Goal: Information Seeking & Learning: Compare options

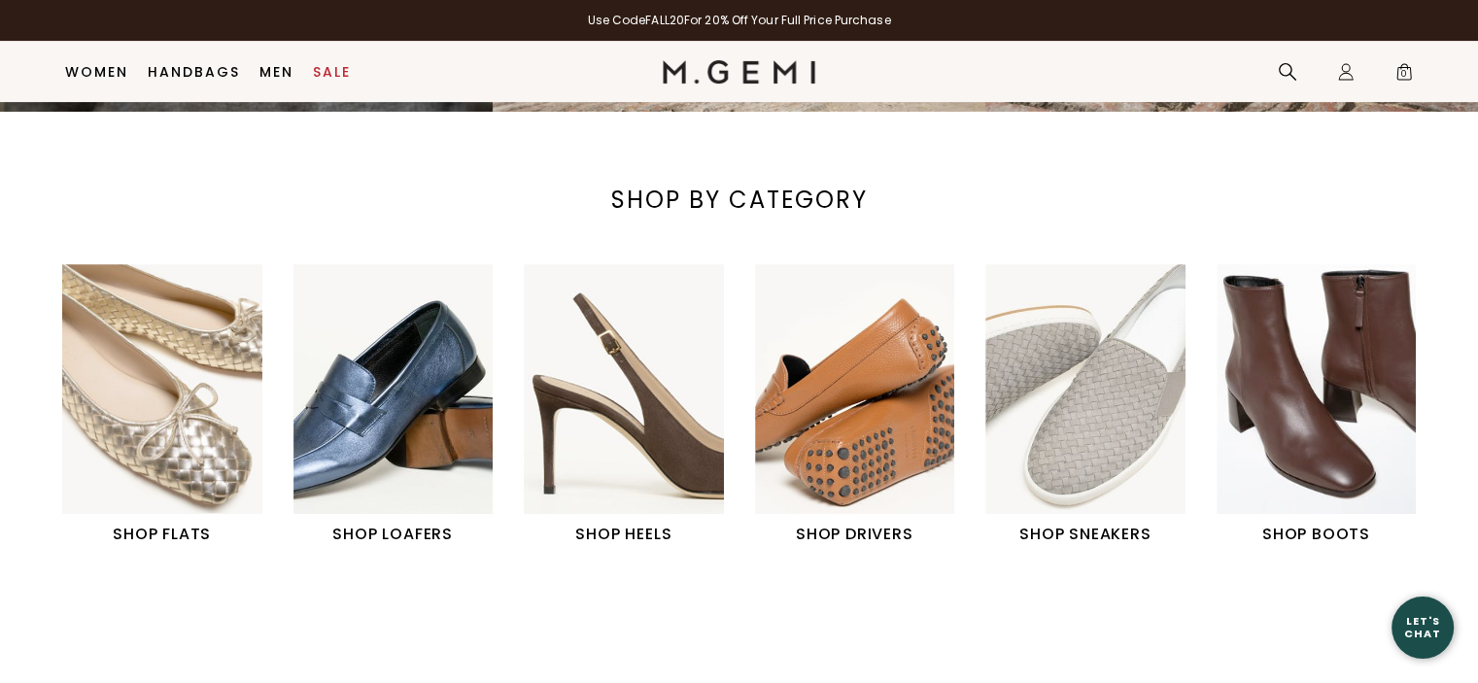
scroll to position [606, 0]
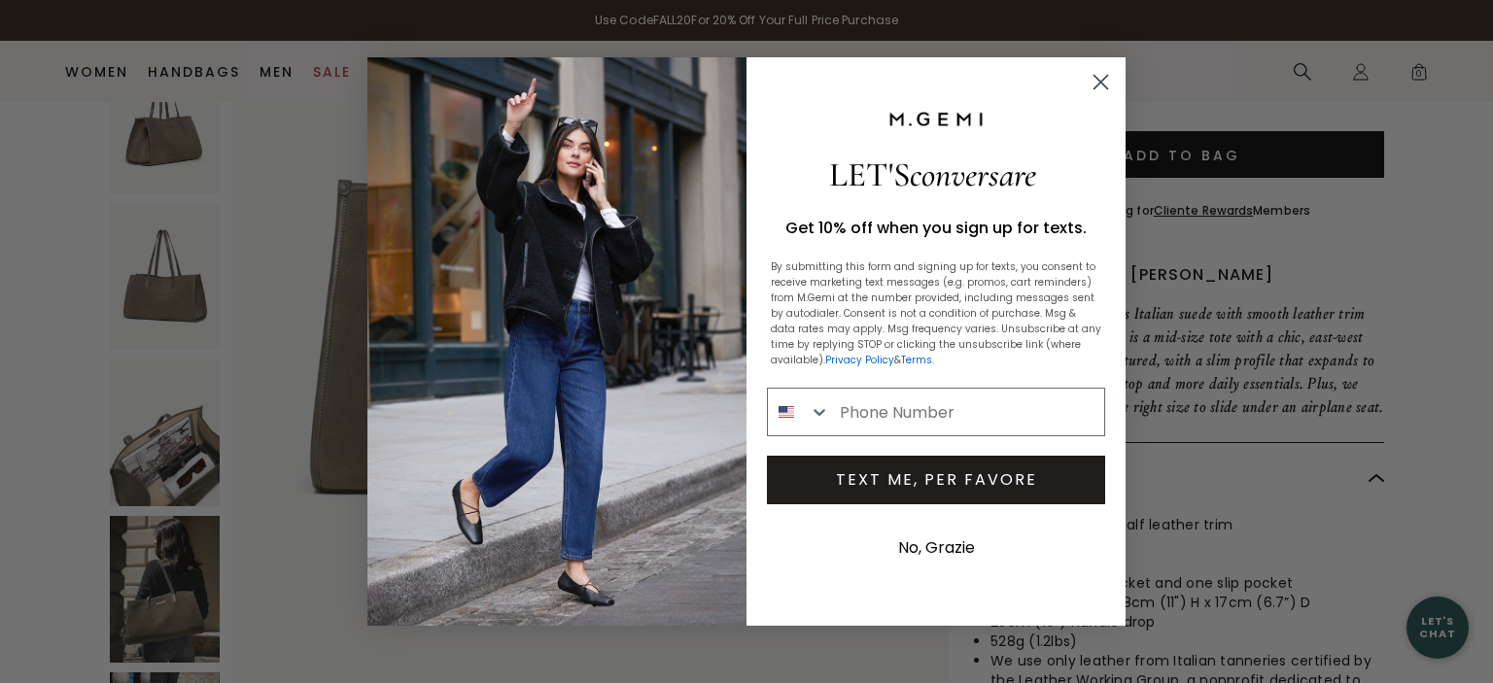
click at [1103, 86] on circle "Close dialog" at bounding box center [1100, 82] width 32 height 32
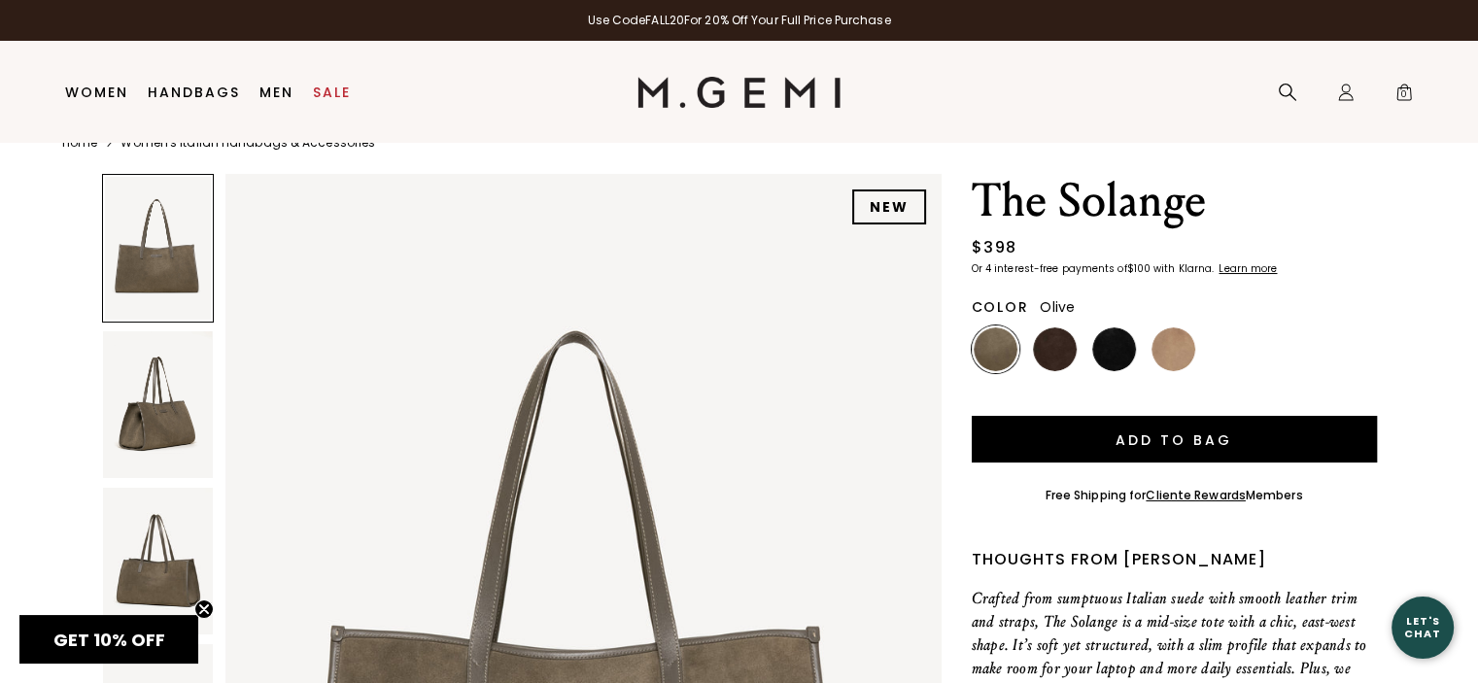
scroll to position [41, 0]
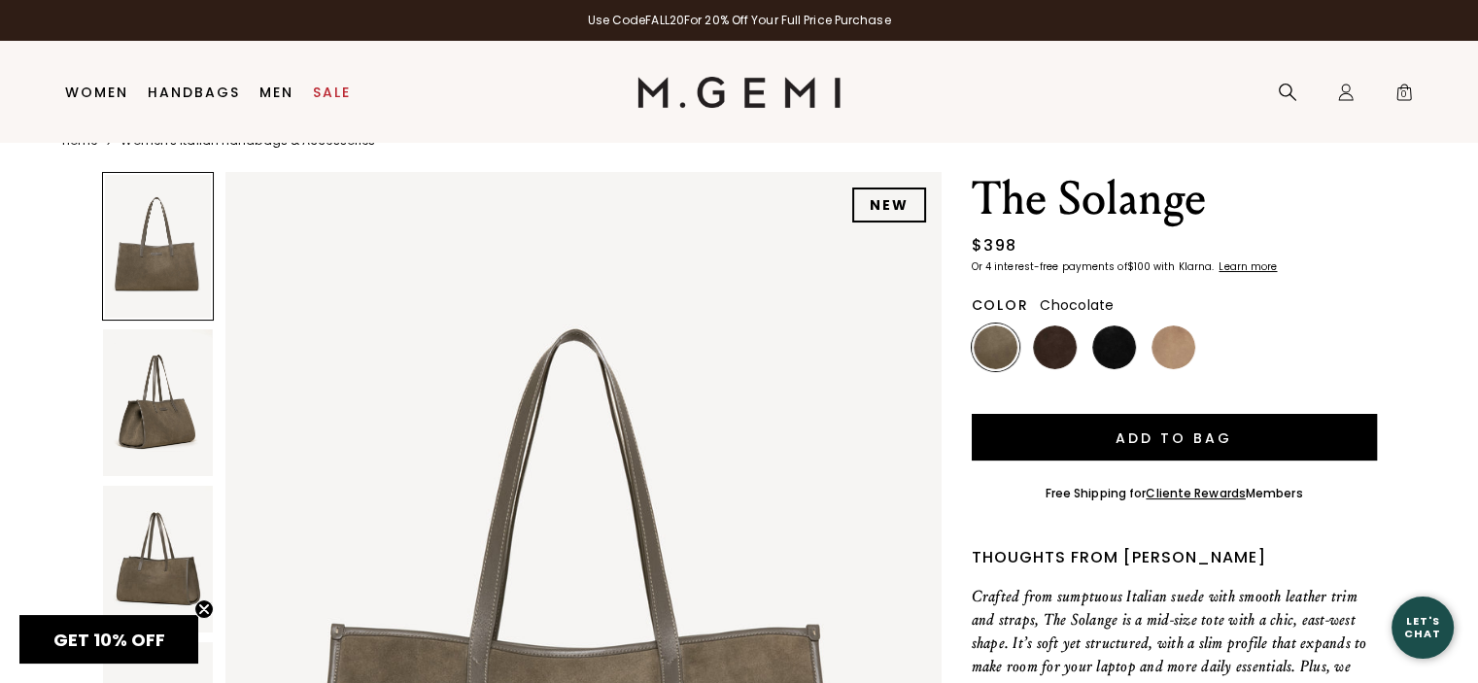
click at [1051, 350] on img at bounding box center [1055, 348] width 44 height 44
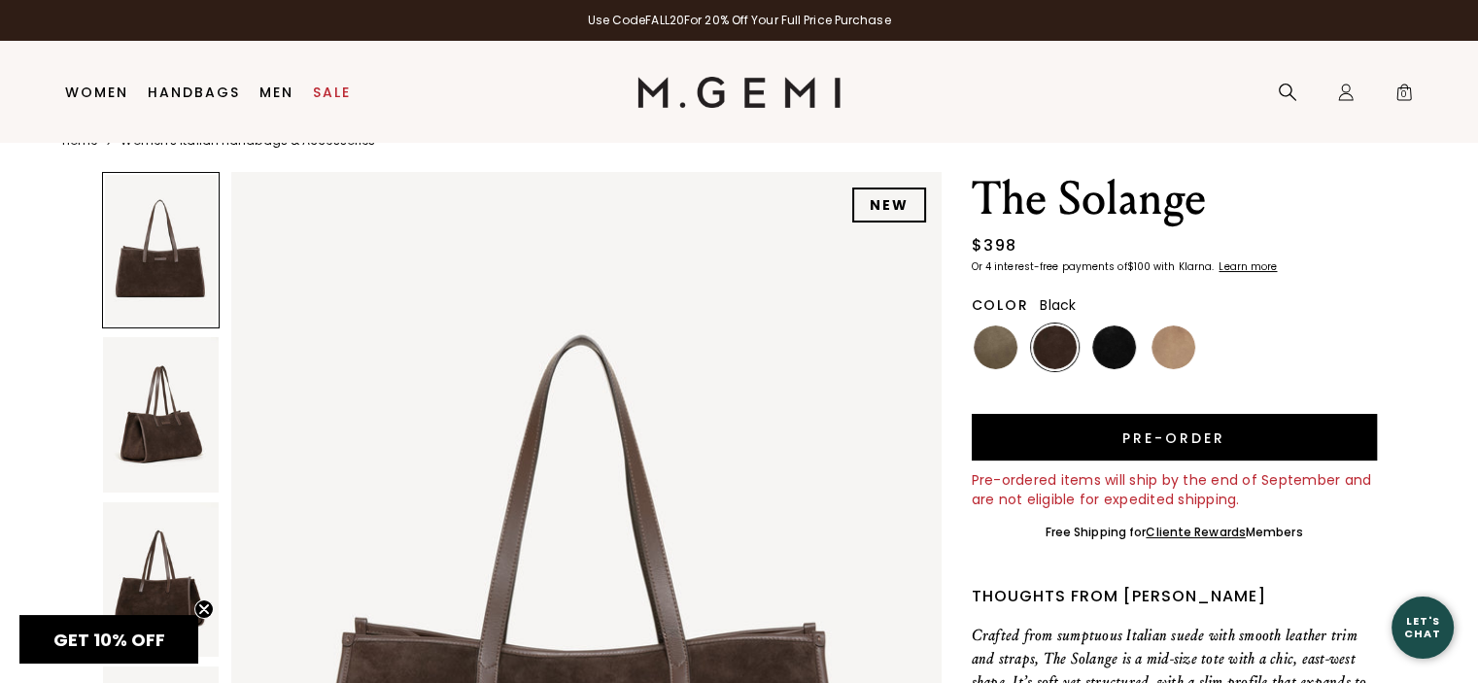
click at [1117, 349] on img at bounding box center [1114, 348] width 44 height 44
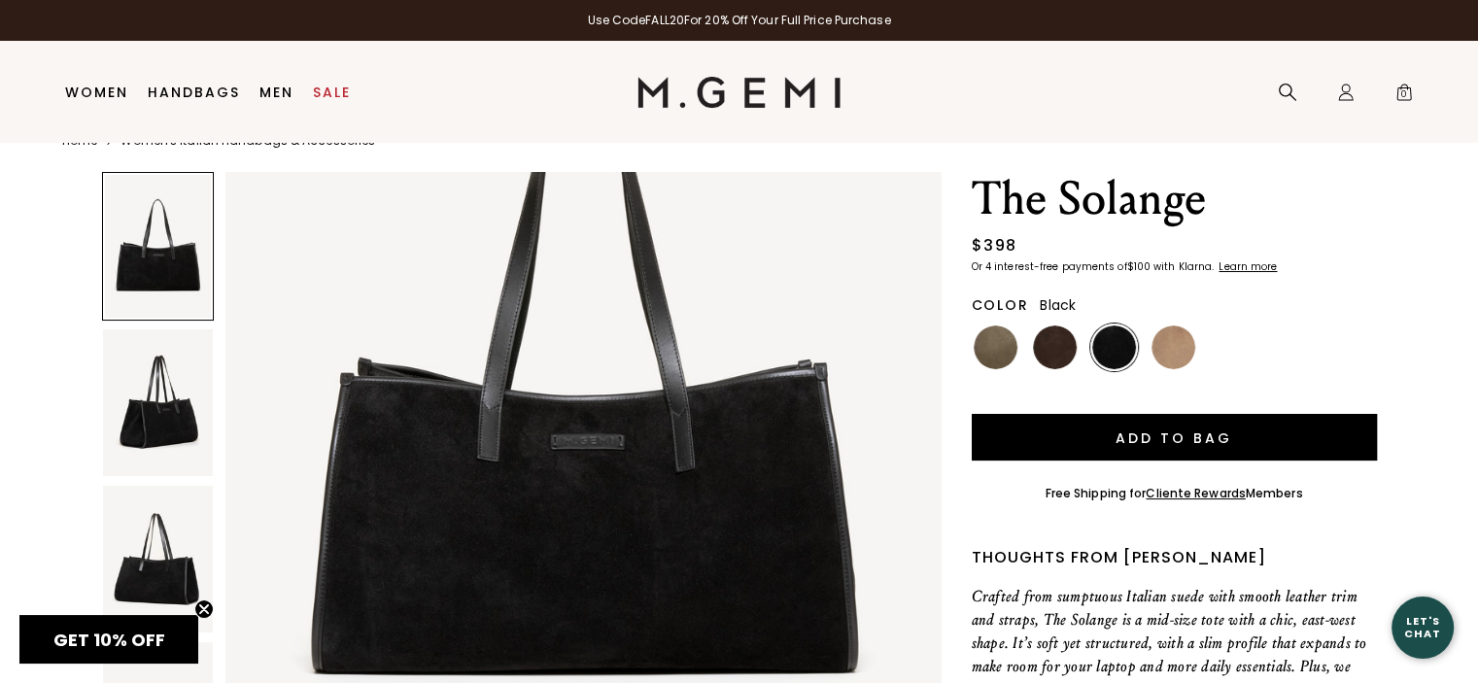
scroll to position [324, 0]
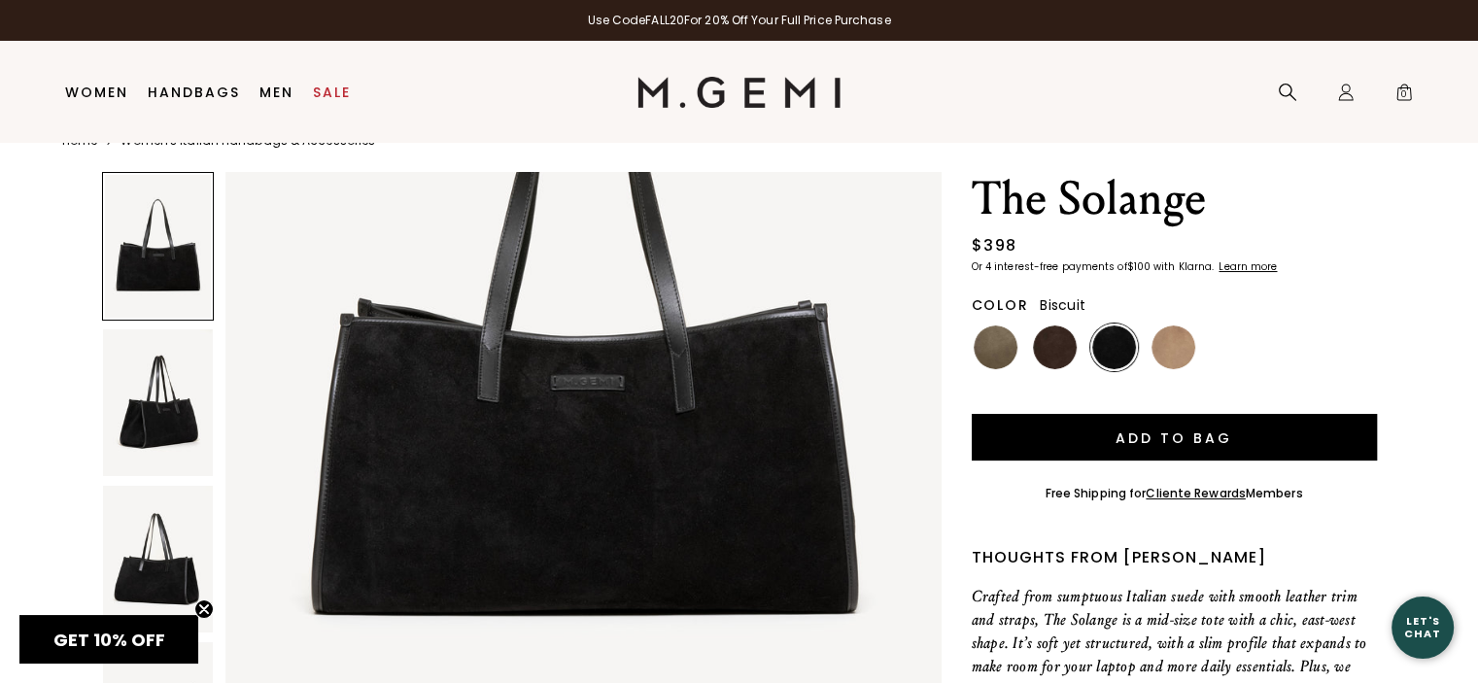
click at [1188, 361] on img at bounding box center [1174, 348] width 44 height 44
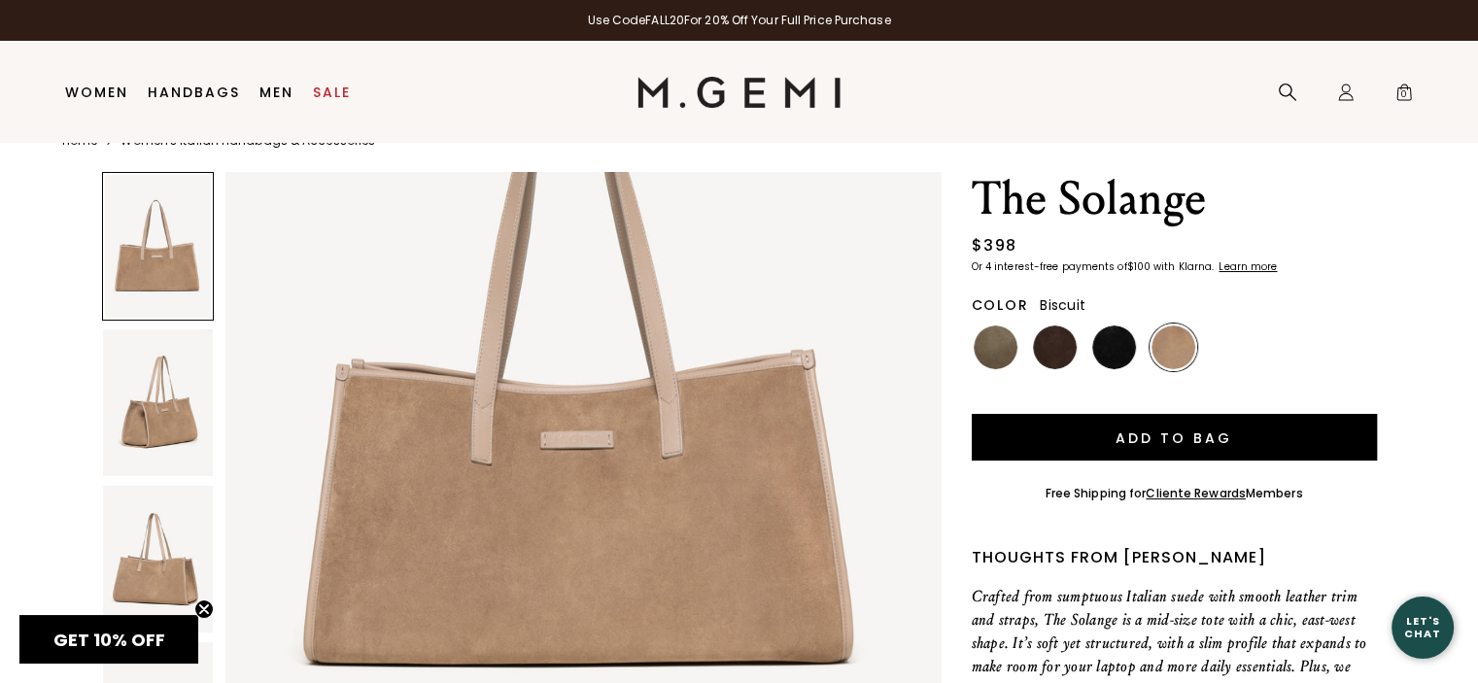
scroll to position [324, 0]
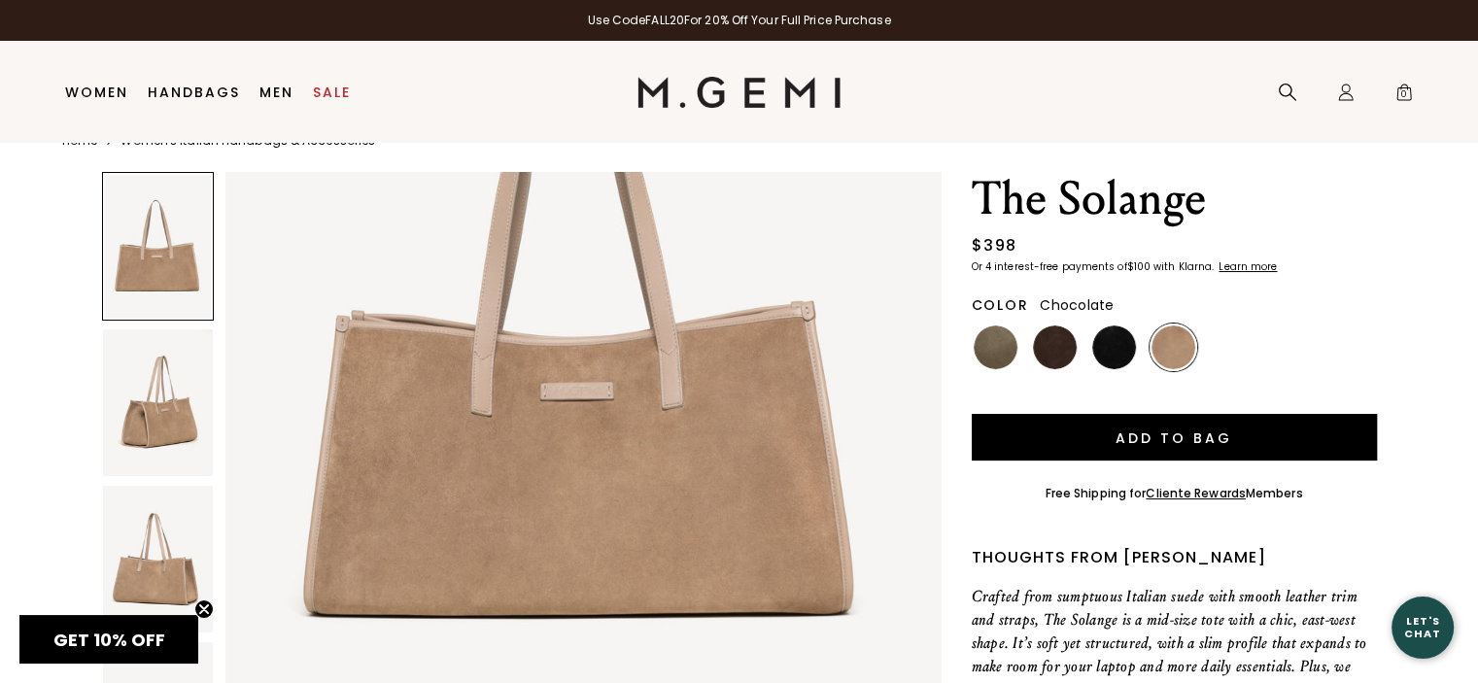
click at [1043, 350] on img at bounding box center [1055, 348] width 44 height 44
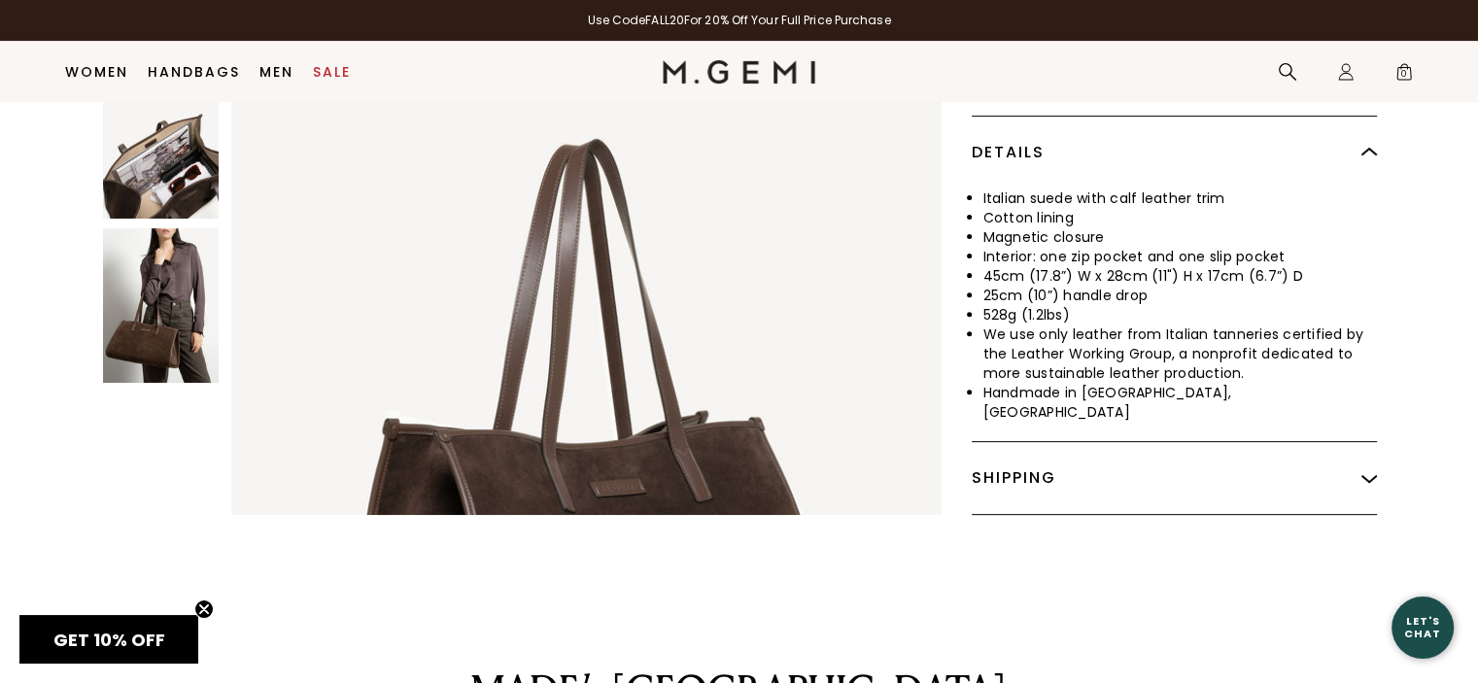
scroll to position [324, 0]
